Goal: Information Seeking & Learning: Learn about a topic

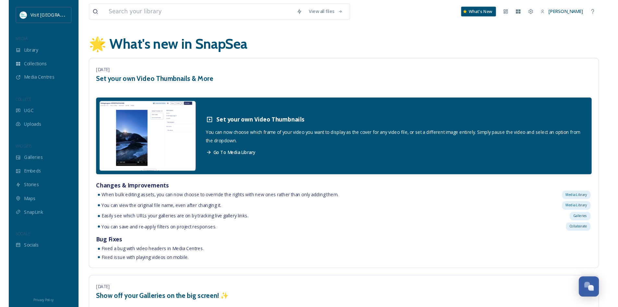
scroll to position [2402, 0]
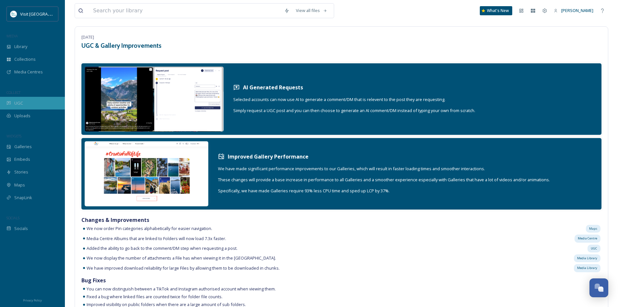
click at [23, 102] on span "UGC" at bounding box center [18, 103] width 9 height 6
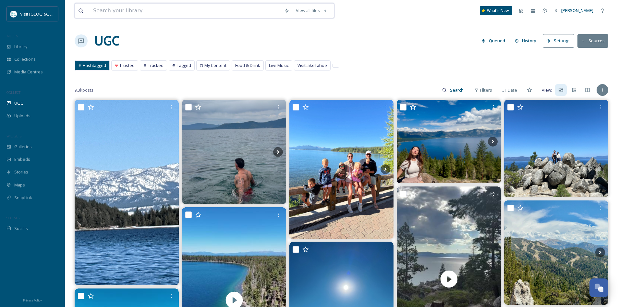
click at [142, 10] on input at bounding box center [185, 11] width 191 height 14
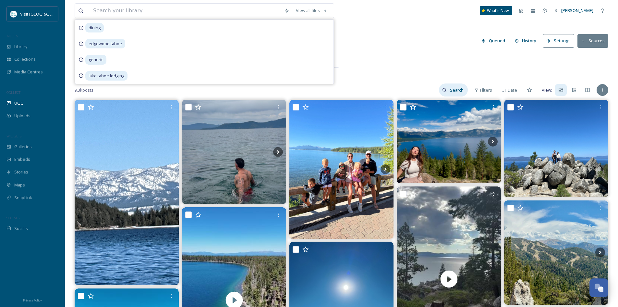
click at [449, 90] on input at bounding box center [457, 89] width 21 height 13
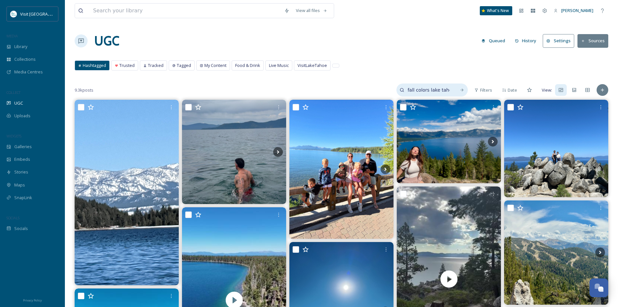
type input "fall colors lake tahoe"
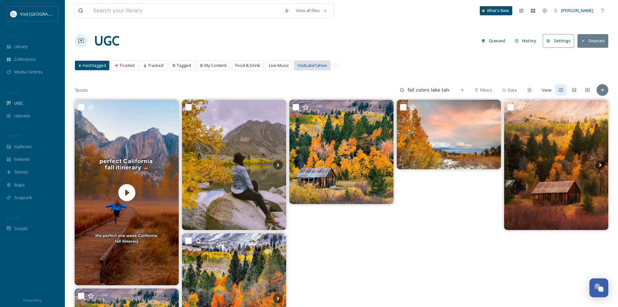
click at [305, 64] on span "VisitLakeTahoe" at bounding box center [313, 65] width 30 height 6
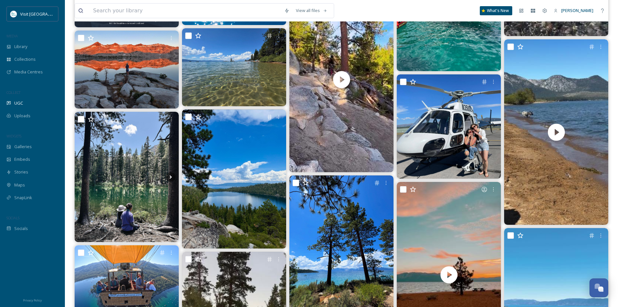
scroll to position [1071, 0]
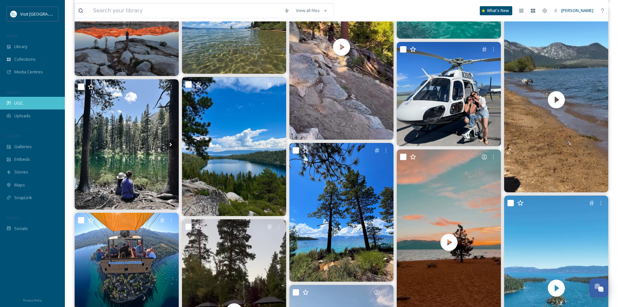
click at [12, 103] on div "UGC" at bounding box center [32, 103] width 65 height 13
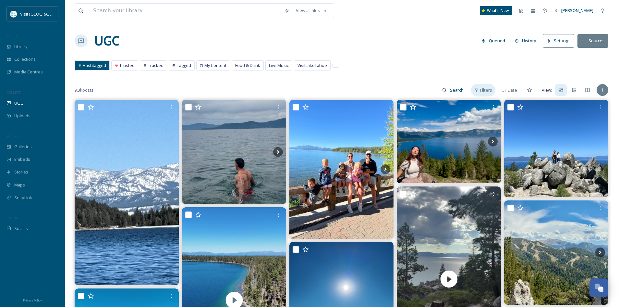
click at [482, 92] on span "Filters" at bounding box center [486, 90] width 12 height 6
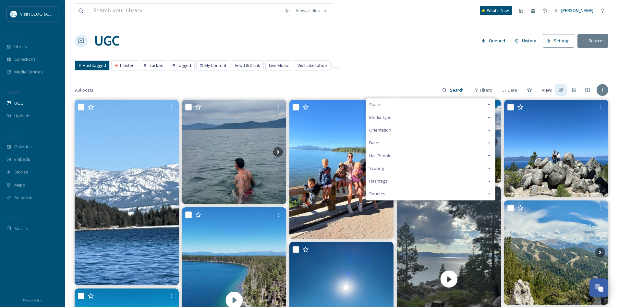
click at [383, 196] on span "Sources" at bounding box center [377, 194] width 16 height 6
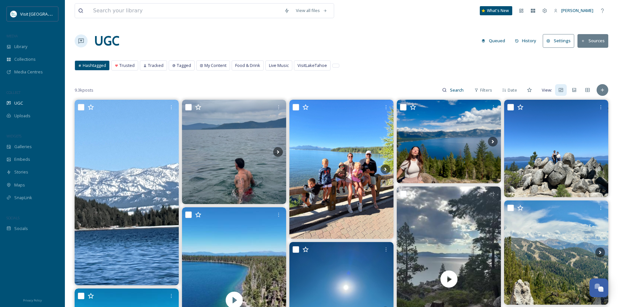
click at [560, 40] on button "Sources" at bounding box center [593, 40] width 31 height 13
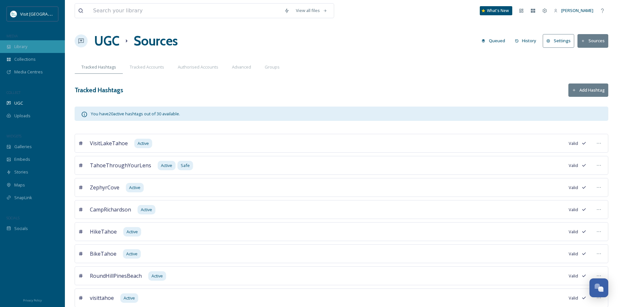
click at [15, 45] on span "Library" at bounding box center [20, 46] width 13 height 6
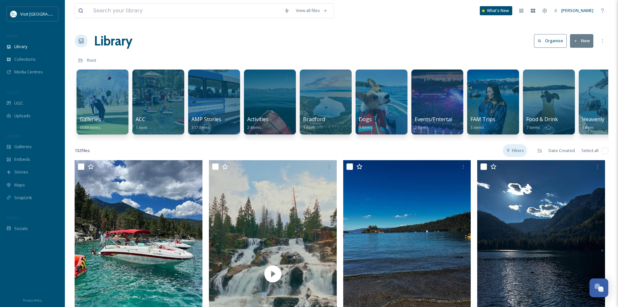
click at [516, 156] on div "Filters" at bounding box center [515, 150] width 24 height 13
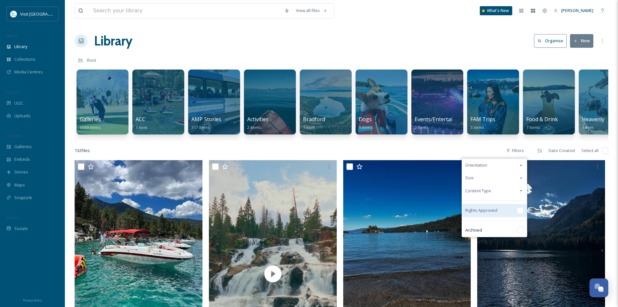
click at [519, 214] on input "checkbox" at bounding box center [520, 210] width 6 height 6
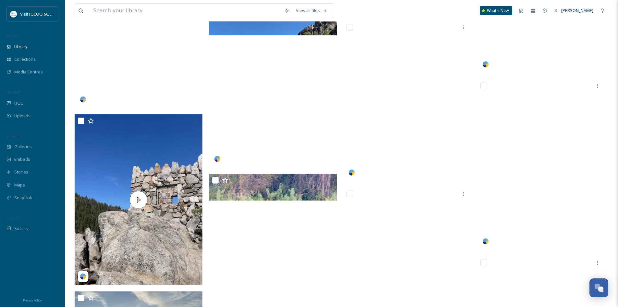
scroll to position [4479, 0]
